Goal: Information Seeking & Learning: Learn about a topic

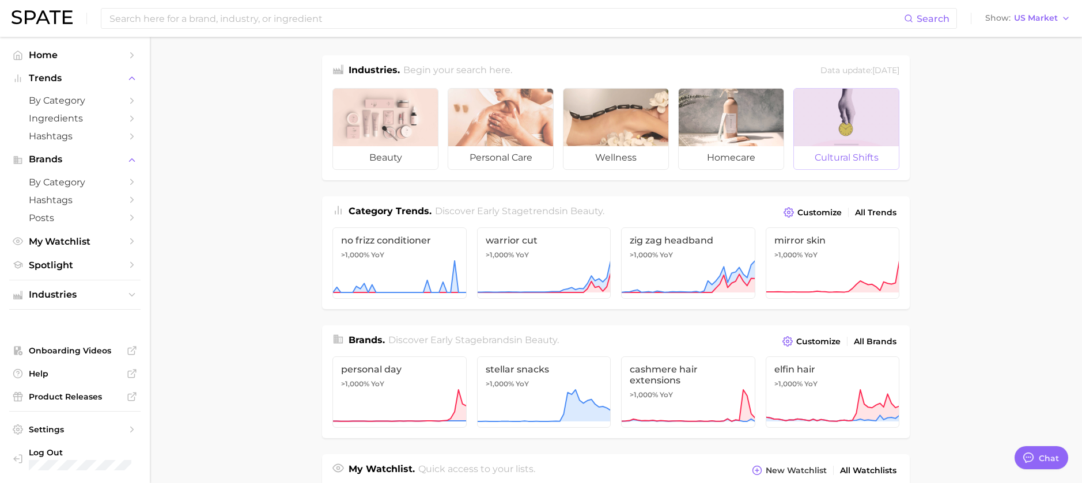
click at [894, 152] on span "cultural shifts" at bounding box center [846, 157] width 105 height 23
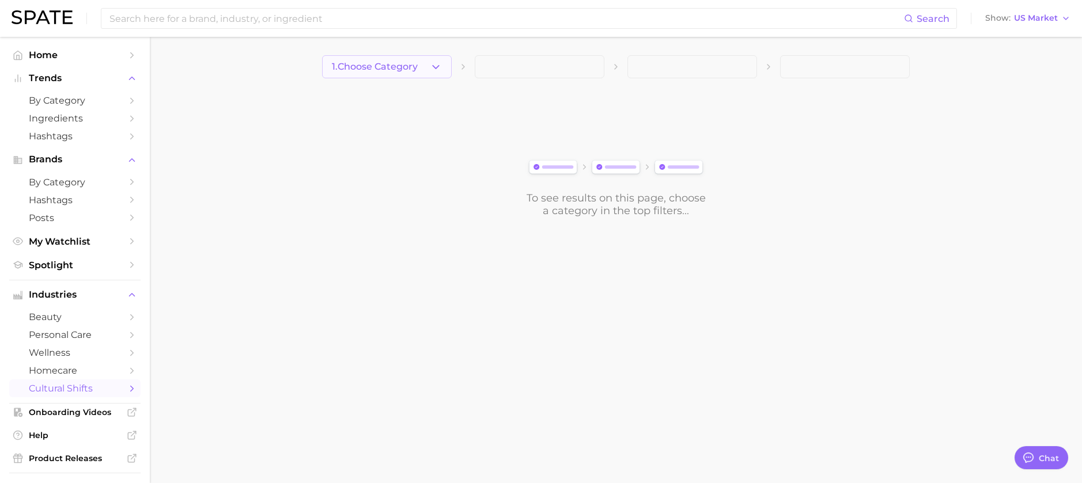
click at [429, 70] on button "1. Choose Category" at bounding box center [387, 66] width 130 height 23
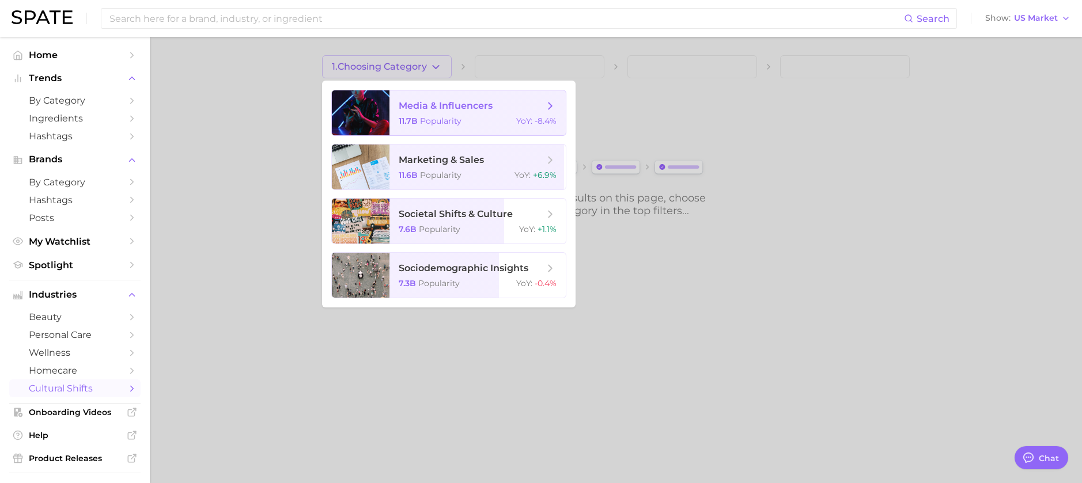
click at [467, 119] on div "11.7b Popularity YoY : -8.4%" at bounding box center [478, 121] width 158 height 10
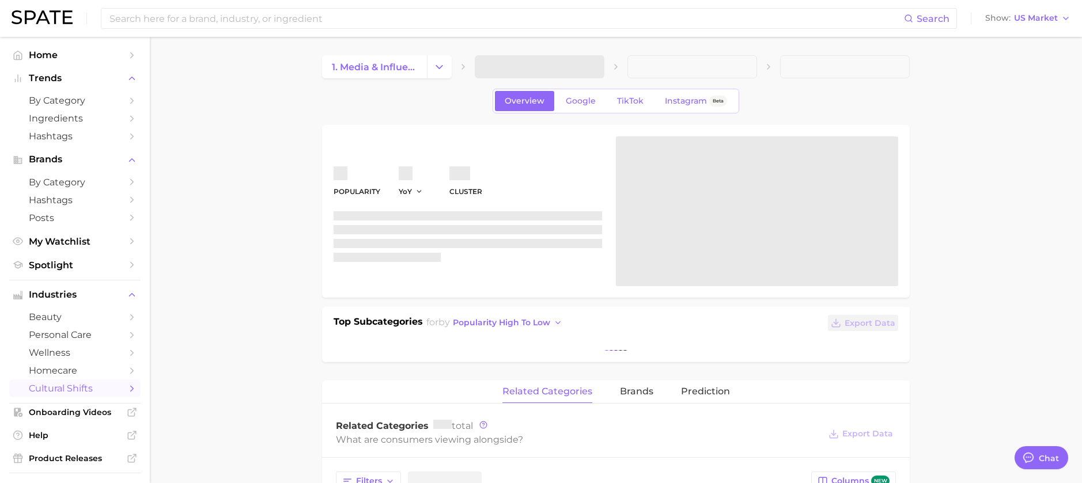
type textarea "x"
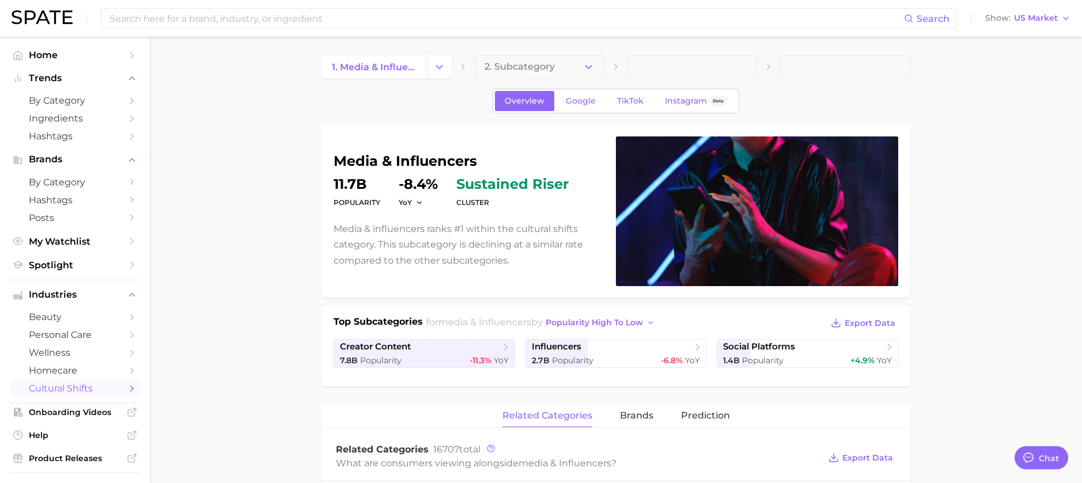
click at [405, 71] on span "1. media & influencers" at bounding box center [374, 67] width 85 height 11
click at [434, 78] on button "Change Category" at bounding box center [439, 66] width 25 height 23
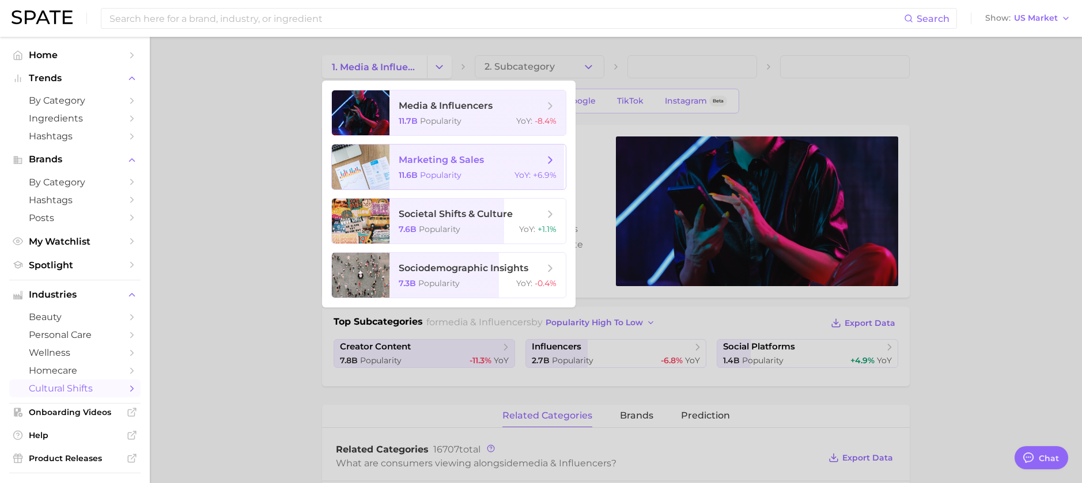
click at [439, 150] on span "marketing & sales 11.6b Popularity YoY : +6.9%" at bounding box center [478, 167] width 176 height 45
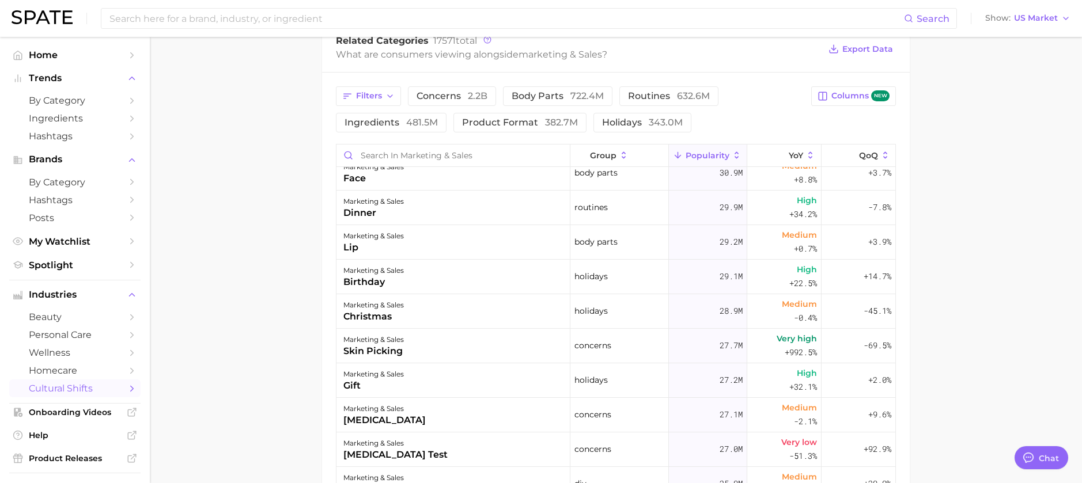
scroll to position [817, 0]
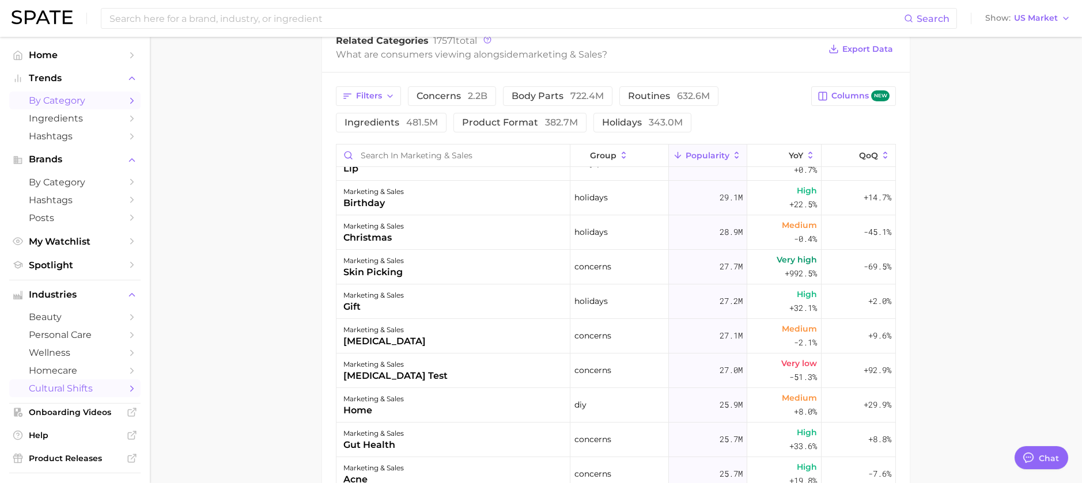
click at [89, 97] on span "by Category" at bounding box center [75, 100] width 92 height 11
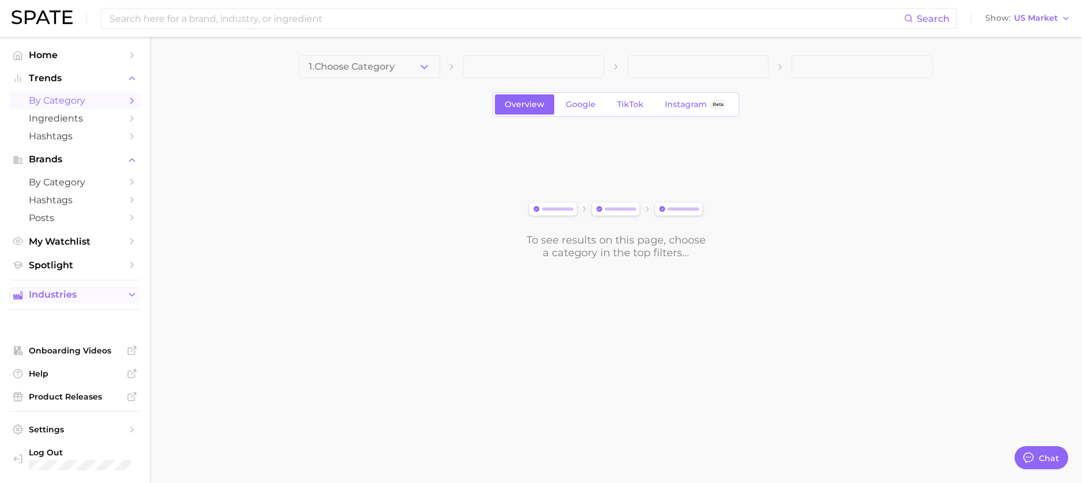
click at [135, 297] on icon "Sidebar" at bounding box center [132, 295] width 10 height 10
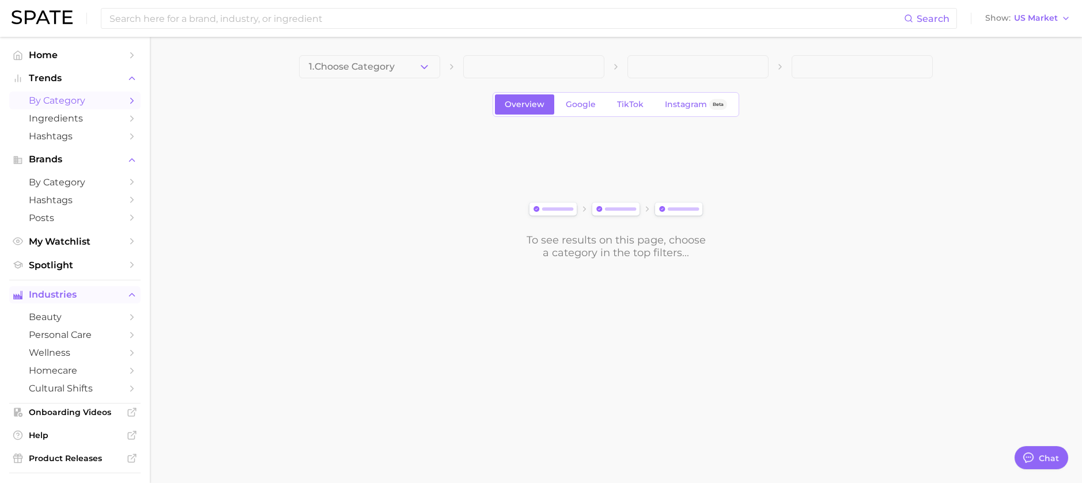
click at [134, 295] on icon "Sidebar" at bounding box center [132, 295] width 10 height 10
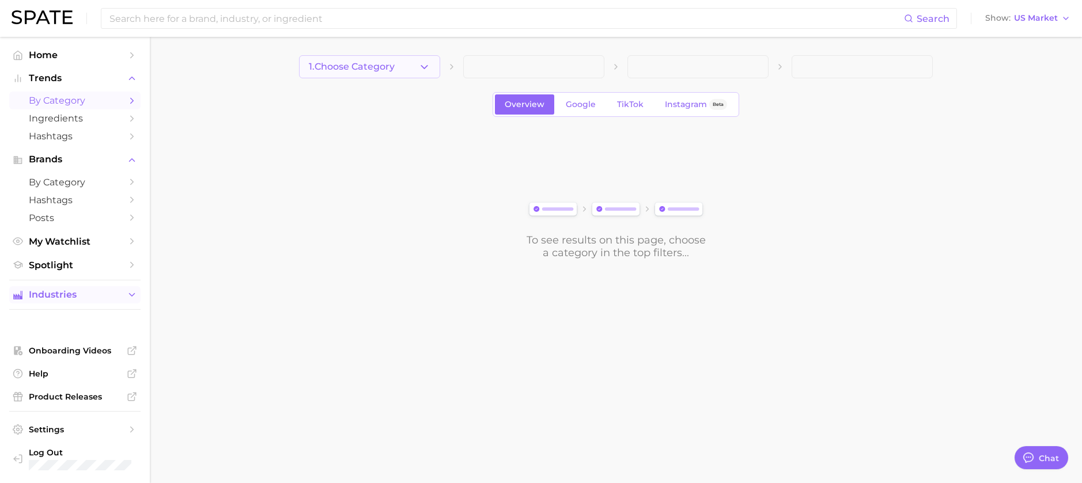
click at [371, 67] on span "1. Choose Category" at bounding box center [352, 67] width 86 height 10
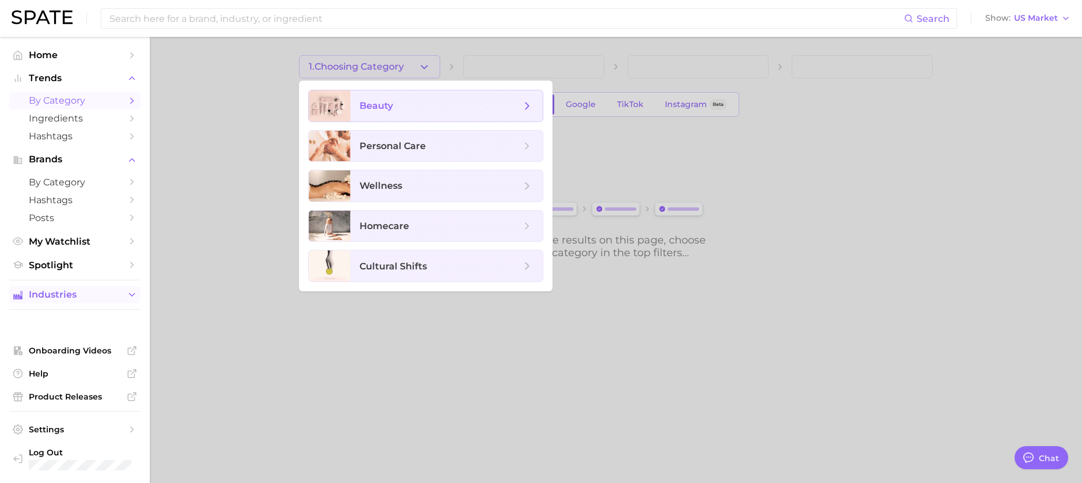
click at [391, 110] on span "beauty" at bounding box center [376, 105] width 33 height 11
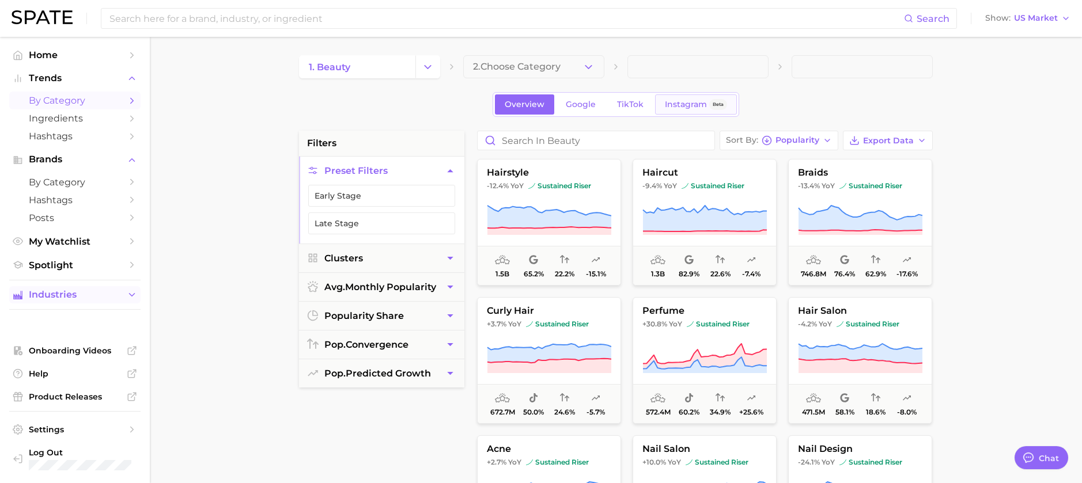
click at [670, 104] on span "Instagram" at bounding box center [686, 105] width 42 height 10
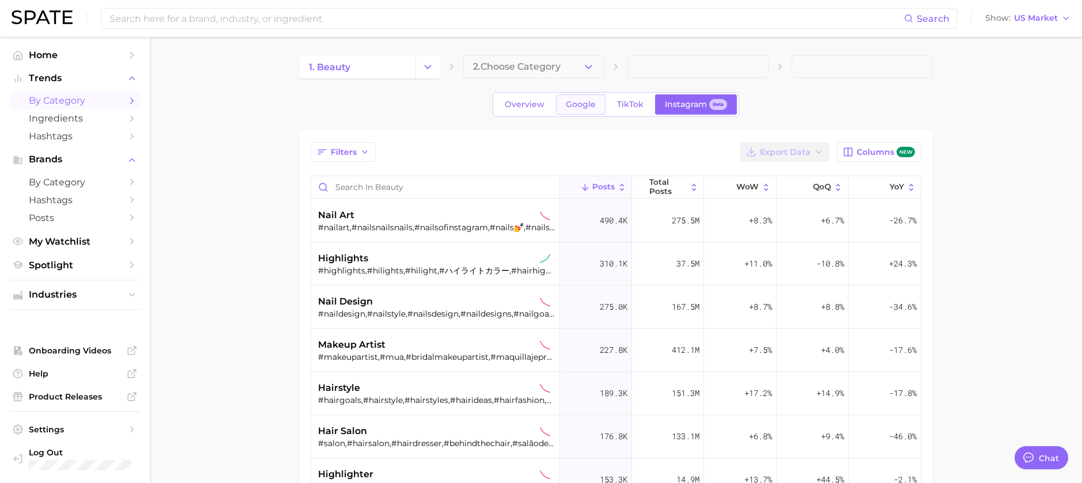
click at [580, 103] on span "Google" at bounding box center [581, 105] width 30 height 10
